Goal: Transaction & Acquisition: Download file/media

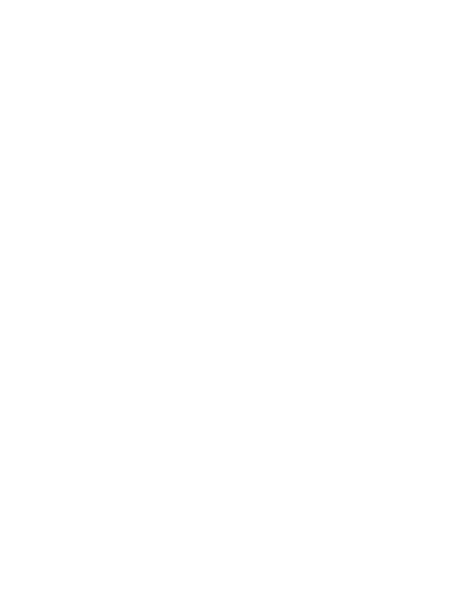
scroll to position [1364, 0]
click at [241, 441] on span "read more" at bounding box center [224, 449] width 64 height 16
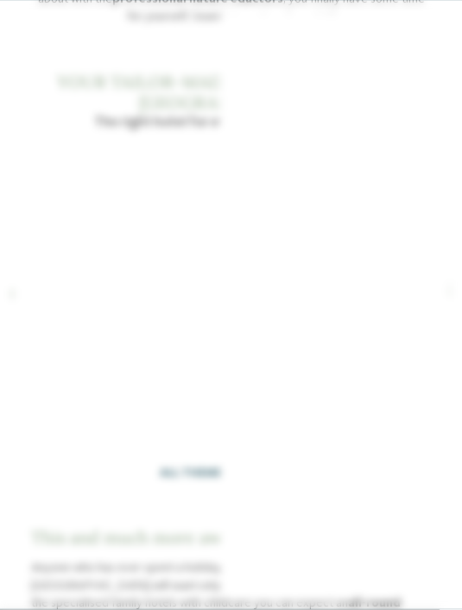
scroll to position [1861, 0]
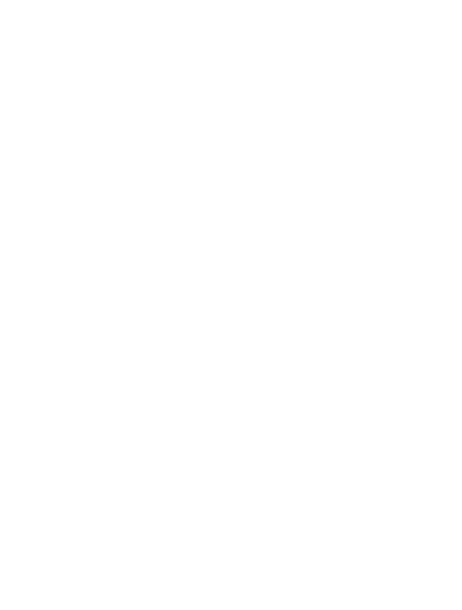
click at [438, 96] on icon at bounding box center [430, 110] width 34 height 28
click at [190, 404] on span "Find your family hotel" at bounding box center [129, 412] width 165 height 17
click at [403, 252] on div "Arrival" at bounding box center [231, 267] width 369 height 31
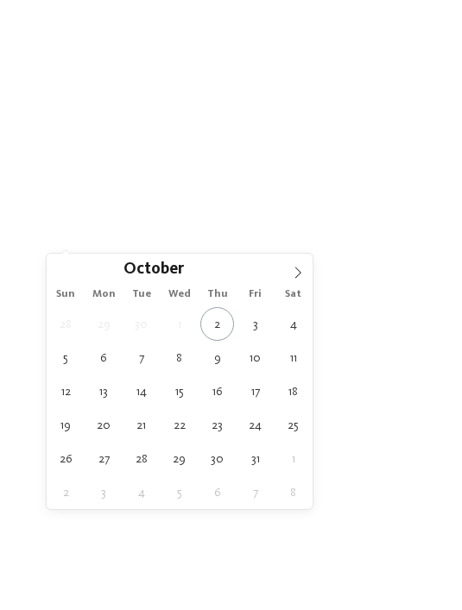
click at [297, 281] on span at bounding box center [297, 268] width 29 height 29
click at [295, 281] on span at bounding box center [297, 268] width 29 height 29
click at [294, 281] on span at bounding box center [297, 268] width 29 height 29
type input "****"
click at [291, 282] on span at bounding box center [297, 268] width 29 height 29
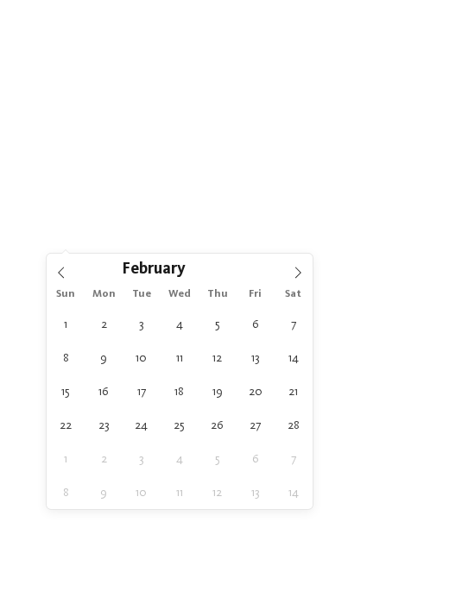
click at [299, 281] on span at bounding box center [297, 268] width 29 height 29
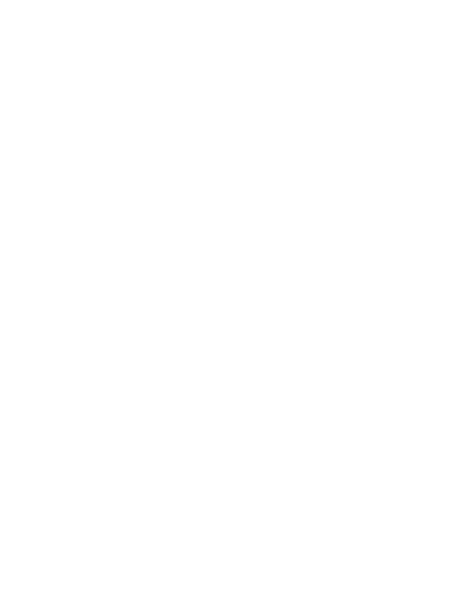
click at [357, 324] on span "Region" at bounding box center [231, 332] width 314 height 16
click at [363, 148] on icon at bounding box center [355, 162] width 34 height 28
click at [401, 263] on icon at bounding box center [398, 267] width 9 height 9
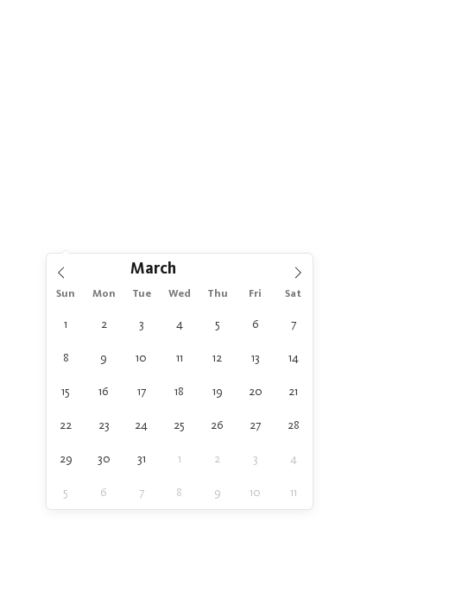
click at [301, 279] on icon at bounding box center [298, 273] width 12 height 12
click at [300, 276] on icon at bounding box center [298, 273] width 12 height 12
click at [295, 277] on icon at bounding box center [298, 273] width 12 height 12
click at [297, 281] on span at bounding box center [297, 268] width 29 height 29
click at [300, 277] on icon at bounding box center [298, 273] width 12 height 12
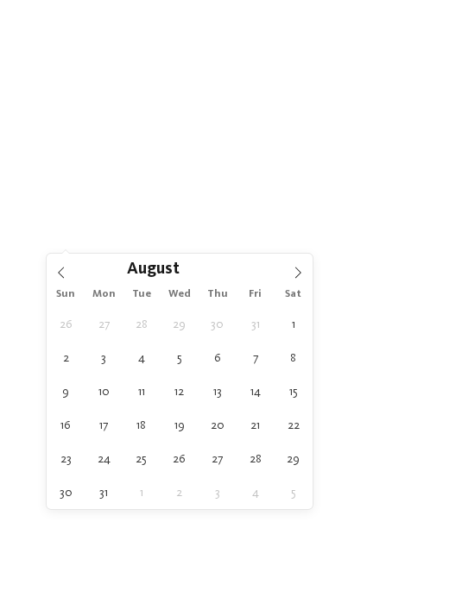
type div "19.08.2026"
type input "****"
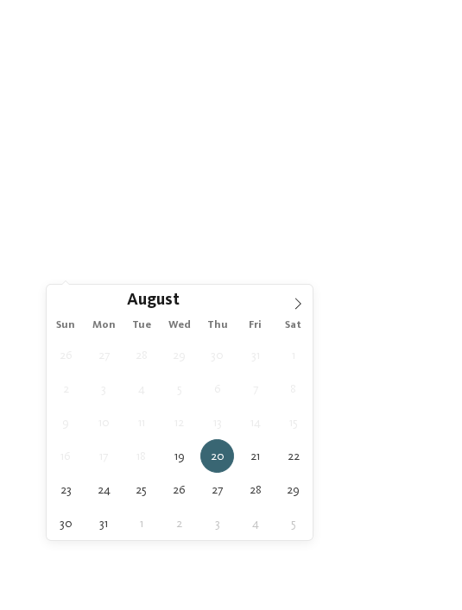
type div "26.08.2026"
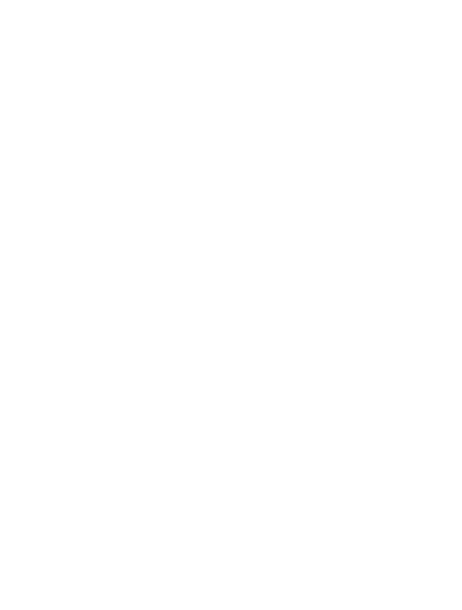
click at [407, 326] on div at bounding box center [400, 330] width 16 height 9
click at [297, 393] on div "accept" at bounding box center [230, 408] width 202 height 31
click at [409, 305] on div "My wishes" at bounding box center [231, 320] width 369 height 30
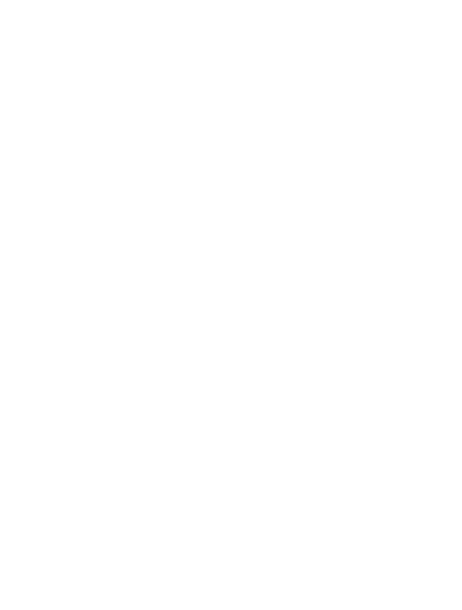
click at [287, 497] on div "accept" at bounding box center [230, 512] width 353 height 31
click at [297, 413] on div "filter" at bounding box center [231, 428] width 369 height 31
click at [317, 321] on div "Opening winter 2025" at bounding box center [231, 260] width 400 height 224
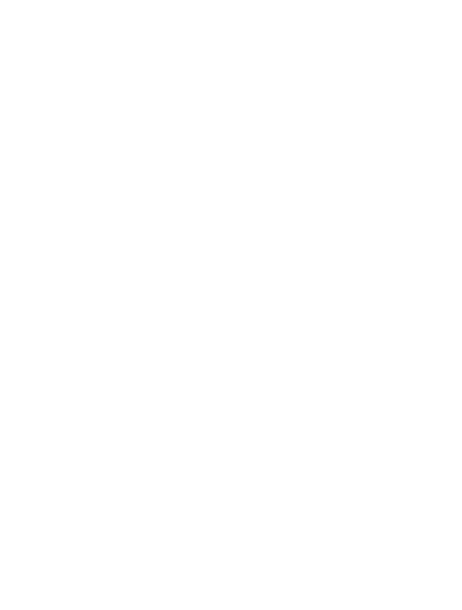
click at [413, 23] on img at bounding box center [423, 17] width 78 height 39
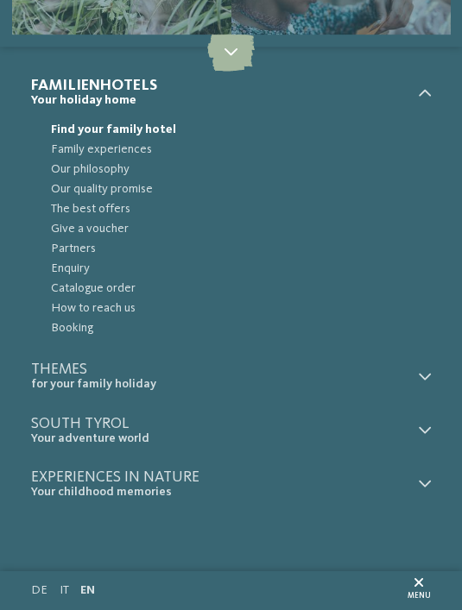
click at [133, 160] on span "Our philosophy" at bounding box center [241, 170] width 380 height 20
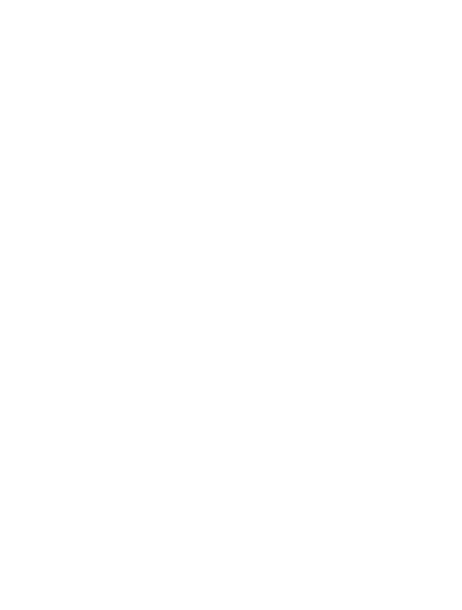
click at [434, 105] on icon at bounding box center [430, 101] width 42 height 35
click at [439, 106] on icon at bounding box center [430, 101] width 42 height 35
click at [432, 111] on icon at bounding box center [430, 101] width 42 height 35
click at [436, 106] on icon at bounding box center [430, 101] width 42 height 35
click at [419, 27] on img at bounding box center [423, 35] width 78 height 39
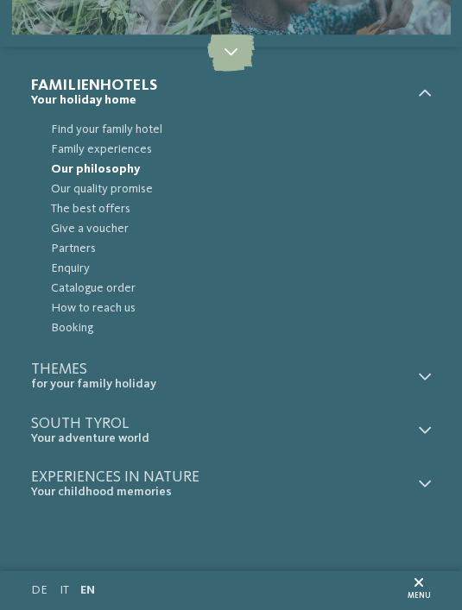
click at [148, 129] on span "Find your family hotel" at bounding box center [241, 130] width 380 height 20
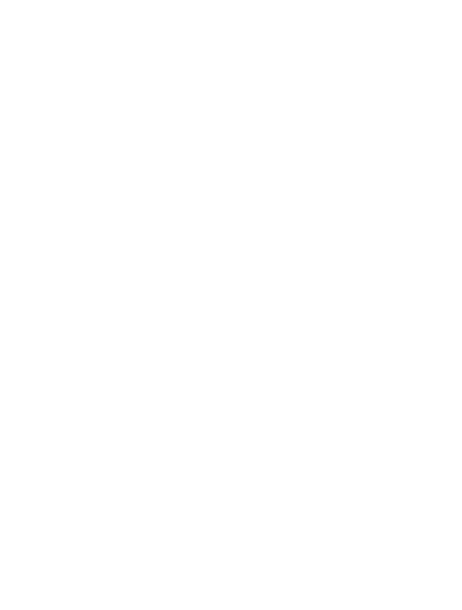
scroll to position [11, 0]
click at [413, 43] on img at bounding box center [423, 23] width 78 height 39
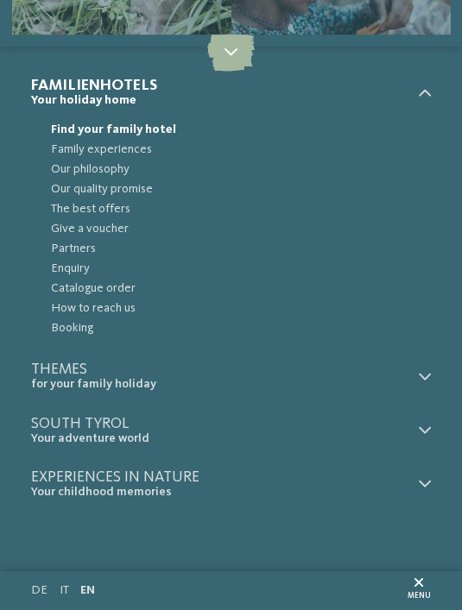
click at [126, 151] on span "Family experiences" at bounding box center [241, 150] width 380 height 20
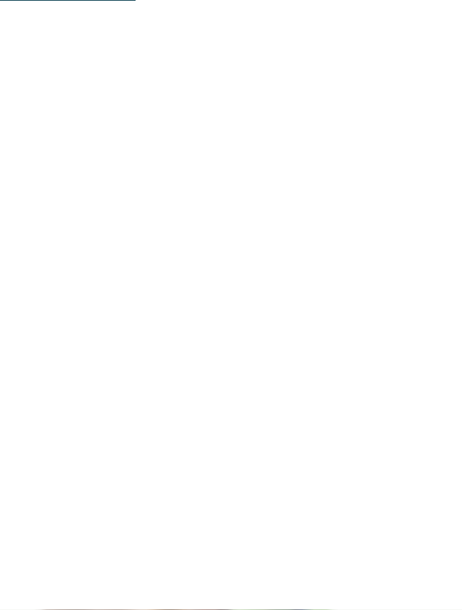
scroll to position [1801, 0]
click at [136, 413] on link "Find a hotel" at bounding box center [95, 397] width 129 height 31
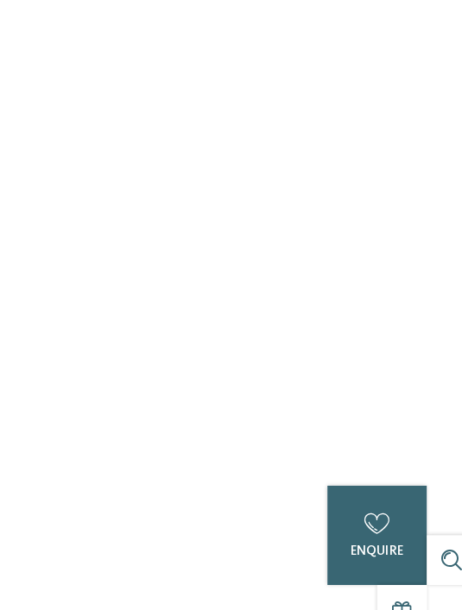
scroll to position [2555, 0]
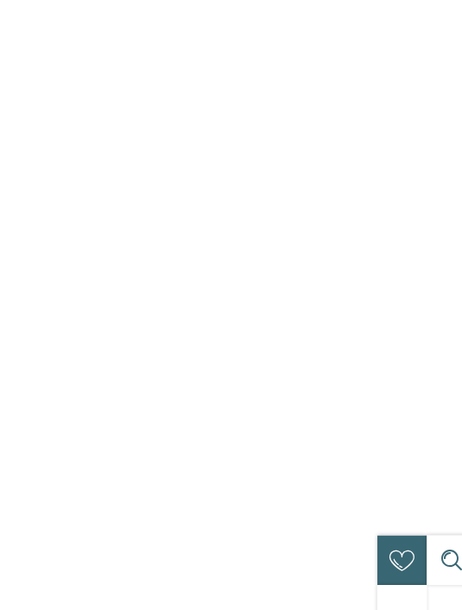
click at [316, 325] on div "Dolomites – St. Christina/Gröden Family Hotel Posta **** Elisabeth Ploner with …" at bounding box center [231, 420] width 400 height 191
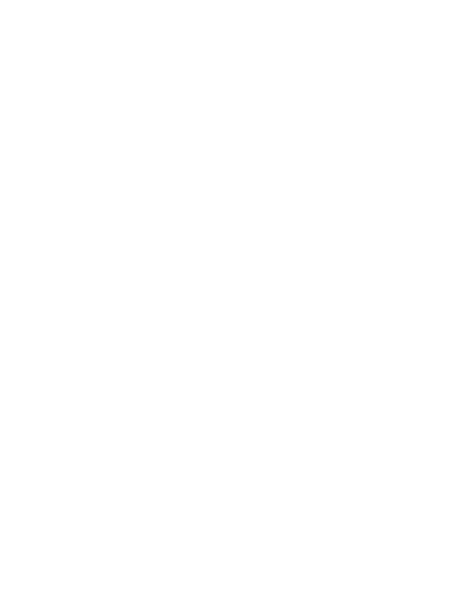
scroll to position [296, 0]
click at [120, 509] on div "OUTDOOR ADVENTURE" at bounding box center [86, 517] width 110 height 16
click at [409, 38] on icon at bounding box center [406, 34] width 15 height 11
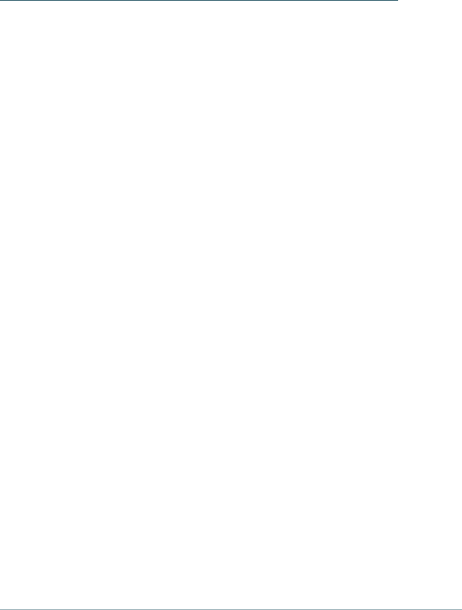
scroll to position [2313, 0]
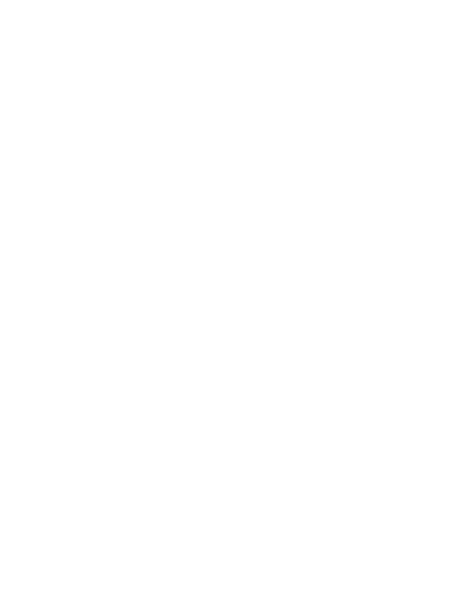
click at [304, 444] on div "Experiences in nature" at bounding box center [333, 493] width 196 height 98
click at [251, 309] on span "read more" at bounding box center [224, 317] width 64 height 16
click at [377, 356] on link "download hits for kids" at bounding box center [225, 370] width 389 height 29
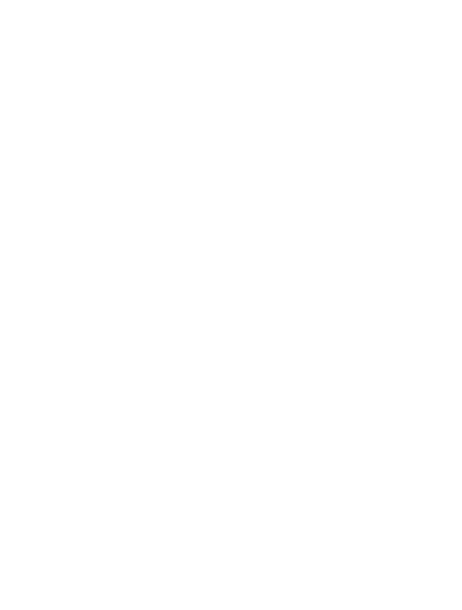
click at [140, 445] on div "Nature programme Nature adventures for the whole family Download" at bounding box center [230, 455] width 415 height 110
click at [119, 480] on span "Download" at bounding box center [104, 485] width 53 height 11
